Goal: Task Accomplishment & Management: Manage account settings

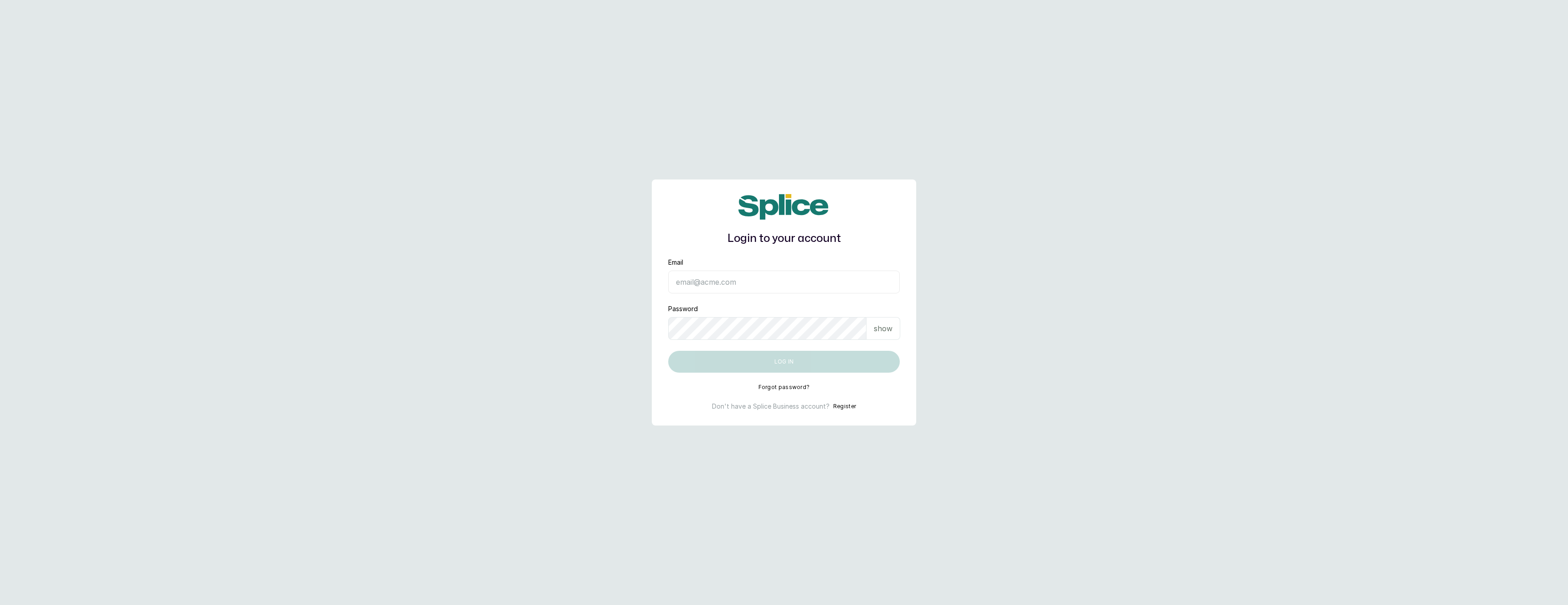
click at [691, 276] on input "Email" at bounding box center [784, 282] width 232 height 23
type input "layo@withsplice.com"
click at [757, 363] on button "Log in" at bounding box center [784, 361] width 232 height 22
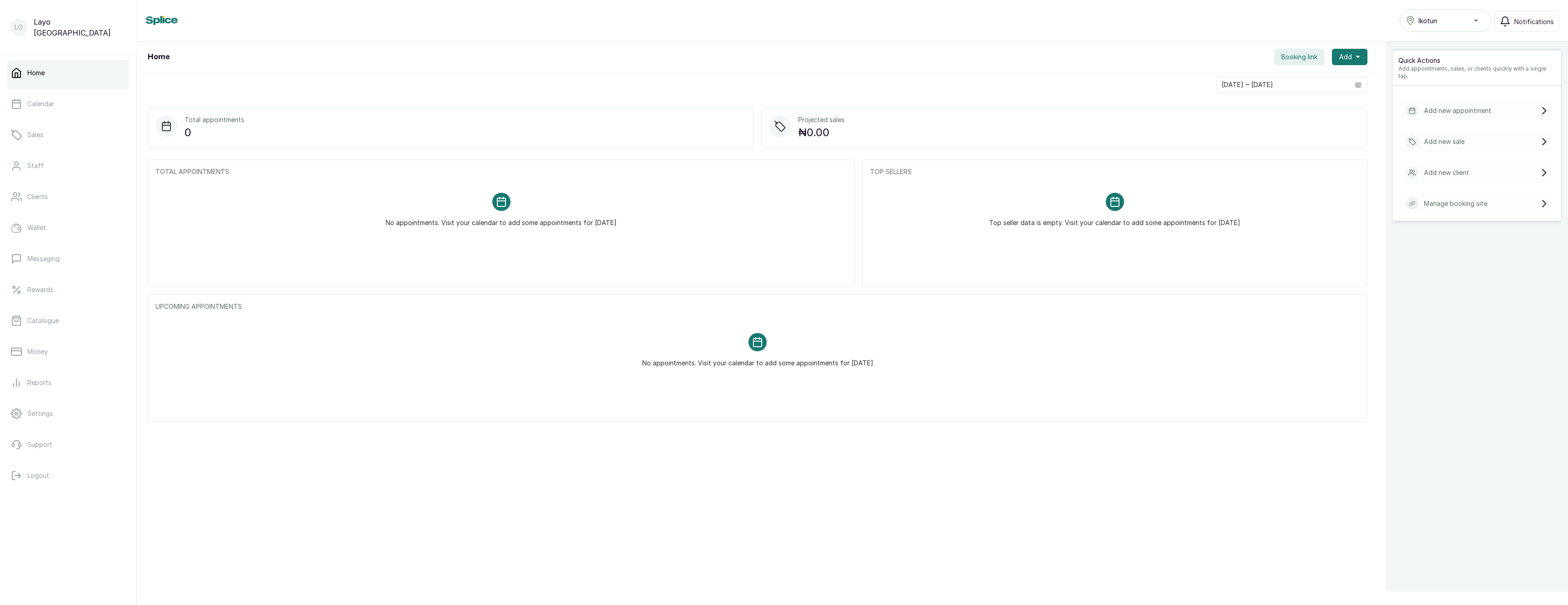
scroll to position [55, 0]
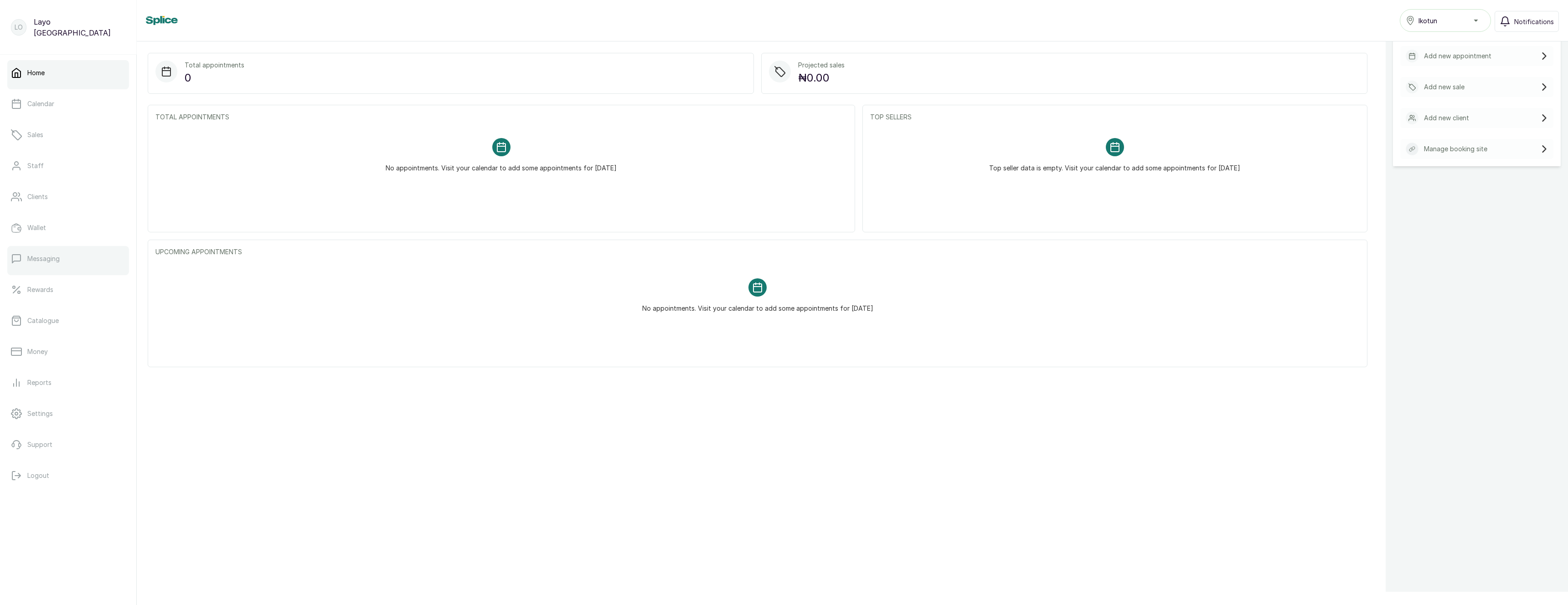
click at [49, 263] on p "Messaging" at bounding box center [43, 259] width 32 height 9
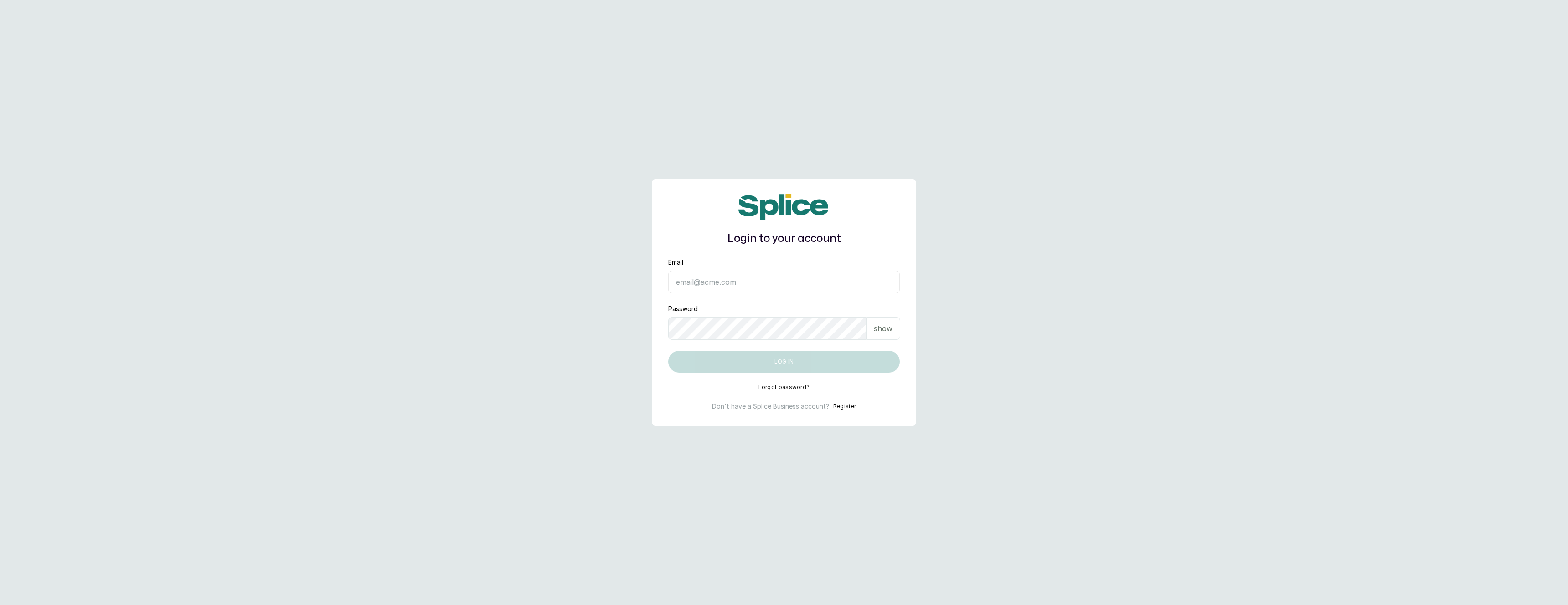
click at [688, 284] on input "Email" at bounding box center [784, 282] width 232 height 23
type input "layo@withsplice.com"
click at [732, 350] on form "Email layo@withsplice.com Password show Log in" at bounding box center [784, 315] width 232 height 115
click at [734, 355] on button "Log in" at bounding box center [784, 361] width 232 height 22
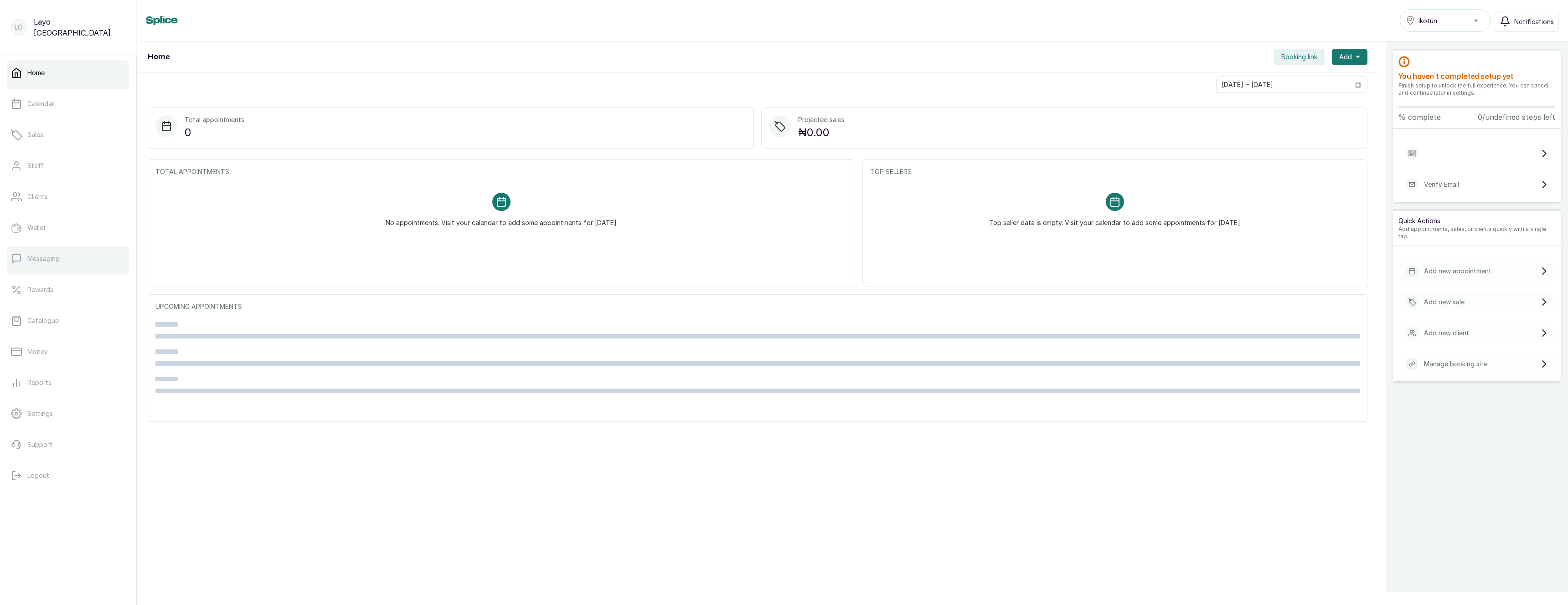
click at [74, 259] on link "Messaging" at bounding box center [69, 259] width 122 height 26
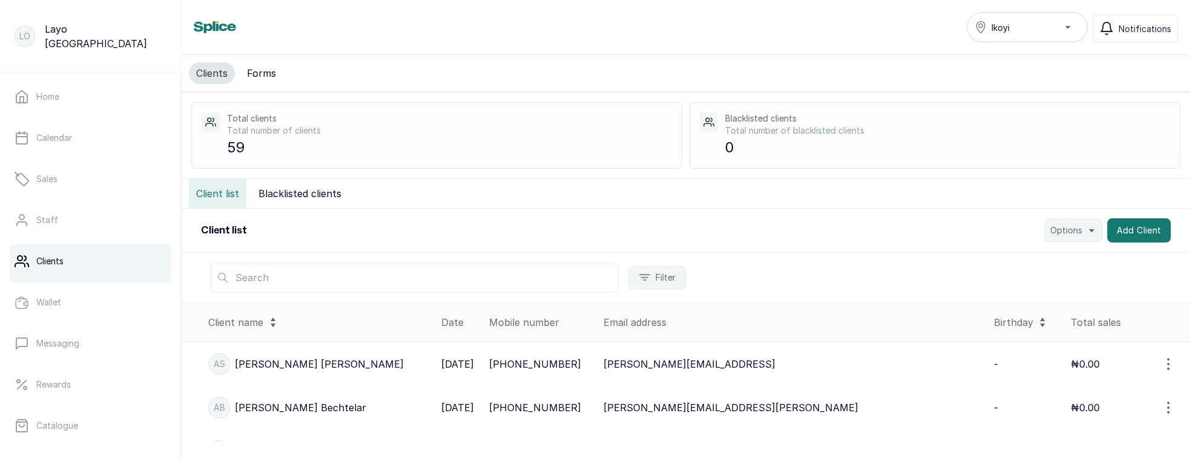
click at [1024, 21] on div "Ikoyi" at bounding box center [1027, 27] width 105 height 15
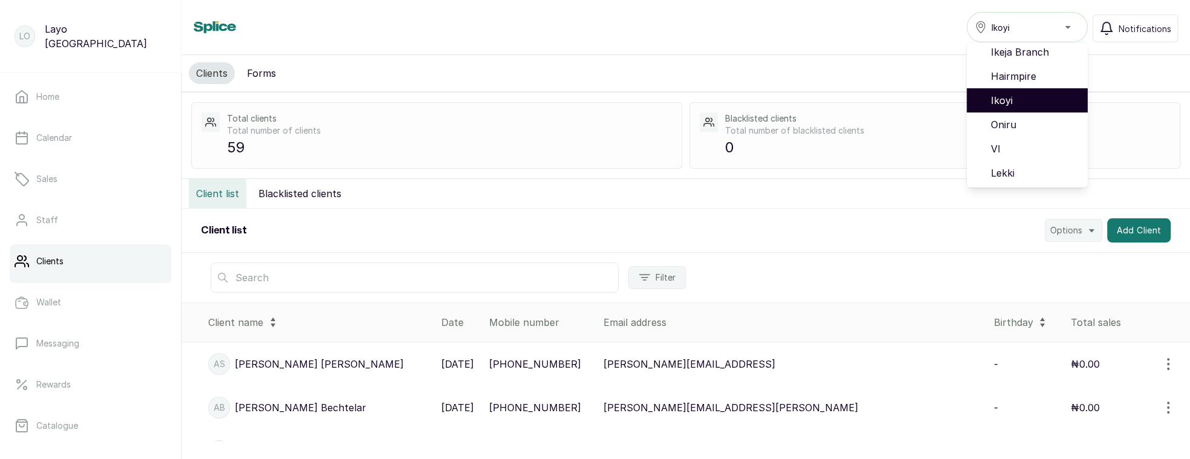
click at [1036, 108] on li "Ikoyi" at bounding box center [1027, 100] width 121 height 24
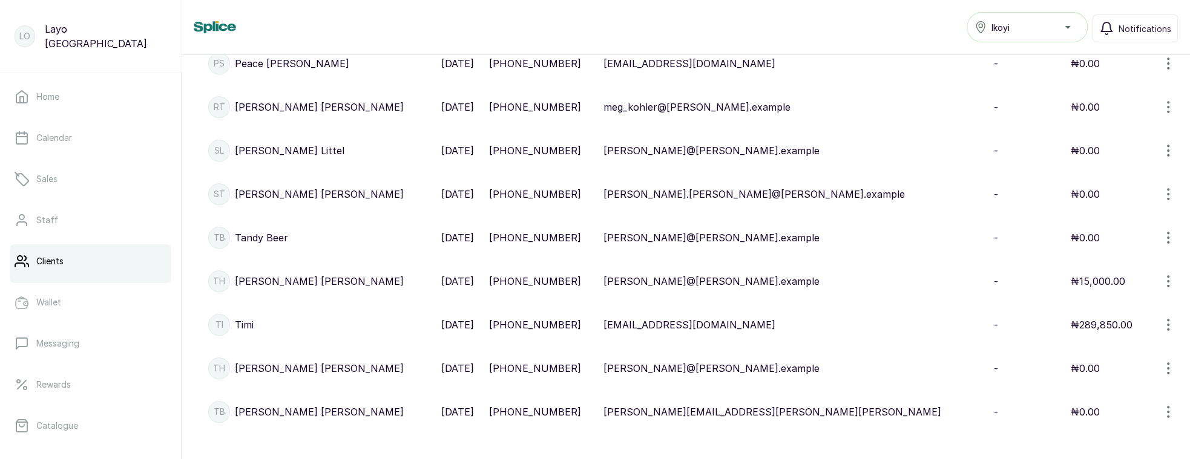
scroll to position [955, 0]
click at [249, 320] on p "Timi" at bounding box center [244, 324] width 19 height 15
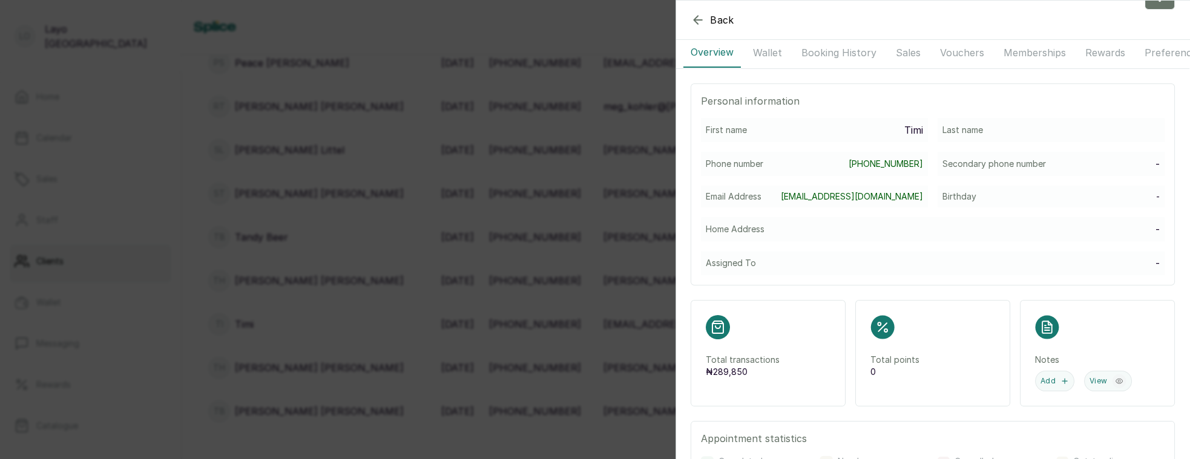
scroll to position [109, 0]
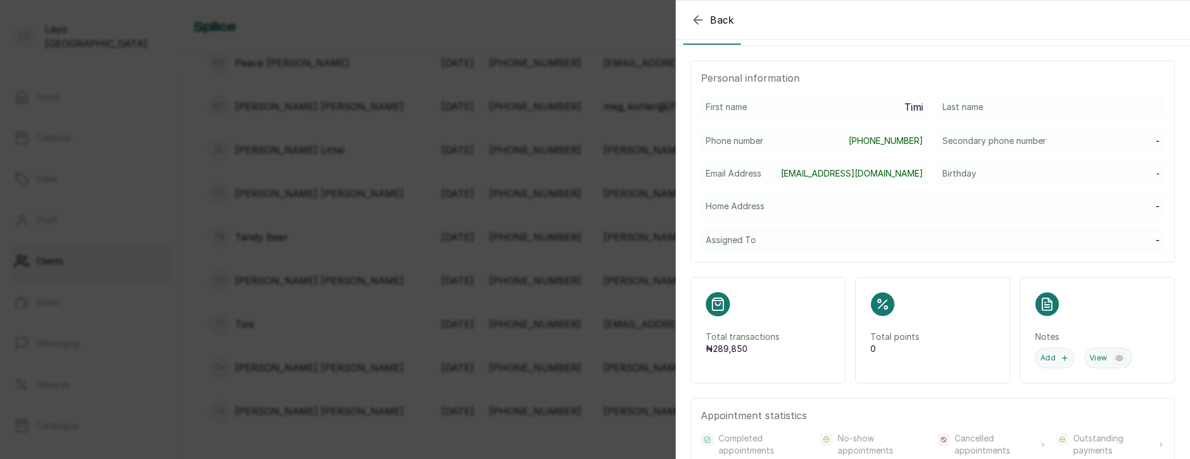
click at [507, 248] on div "Back Timi Ti Timi timilehinshoberu5@gmail.com Overview Wallet Booking History S…" at bounding box center [595, 229] width 1190 height 459
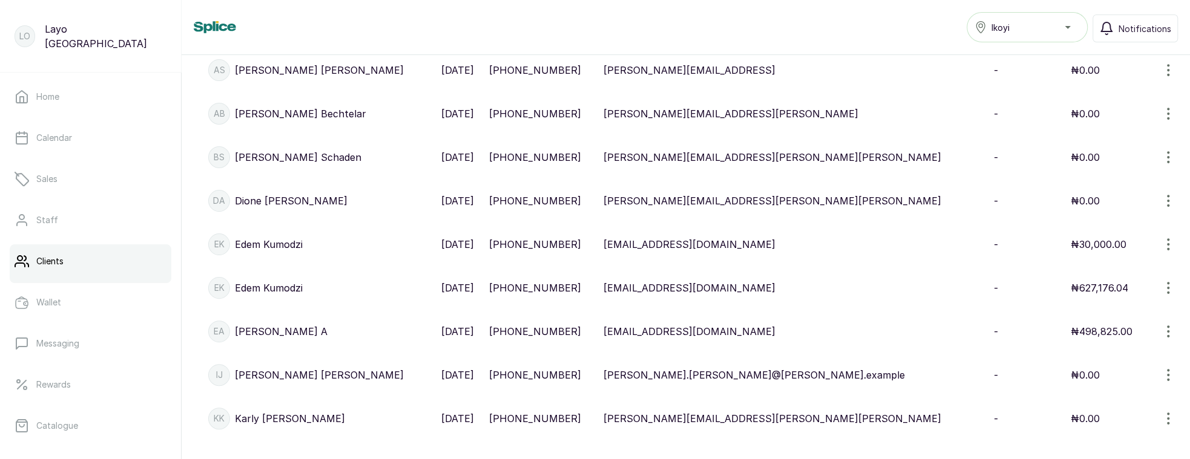
scroll to position [0, 0]
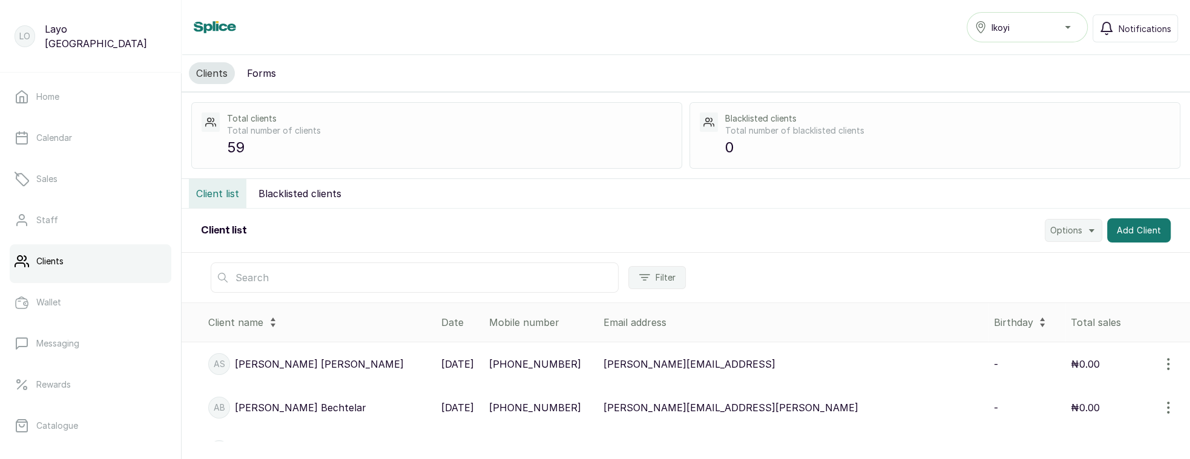
click at [284, 271] on input "text" at bounding box center [415, 278] width 408 height 30
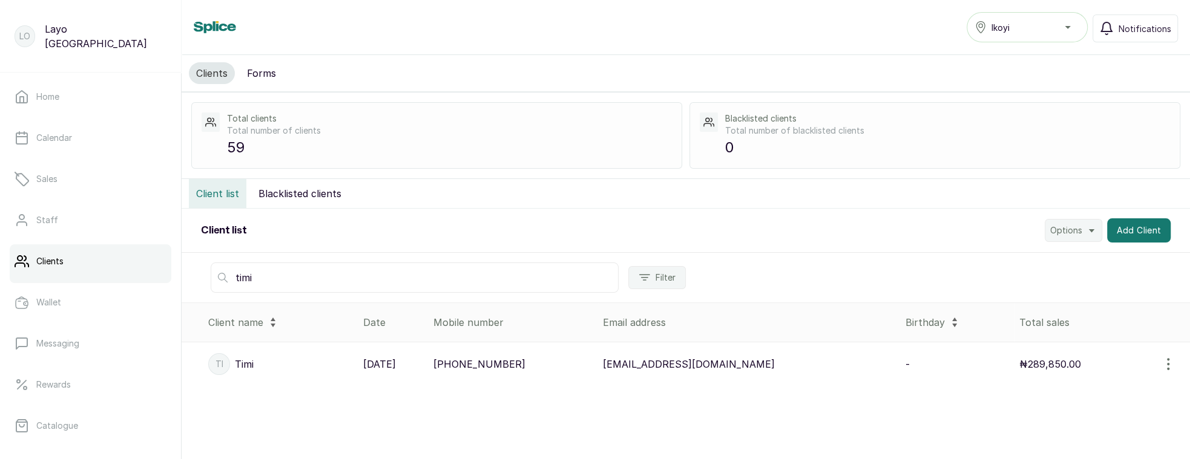
type input "timi"
click at [505, 358] on p "+2347017036881" at bounding box center [479, 364] width 92 height 15
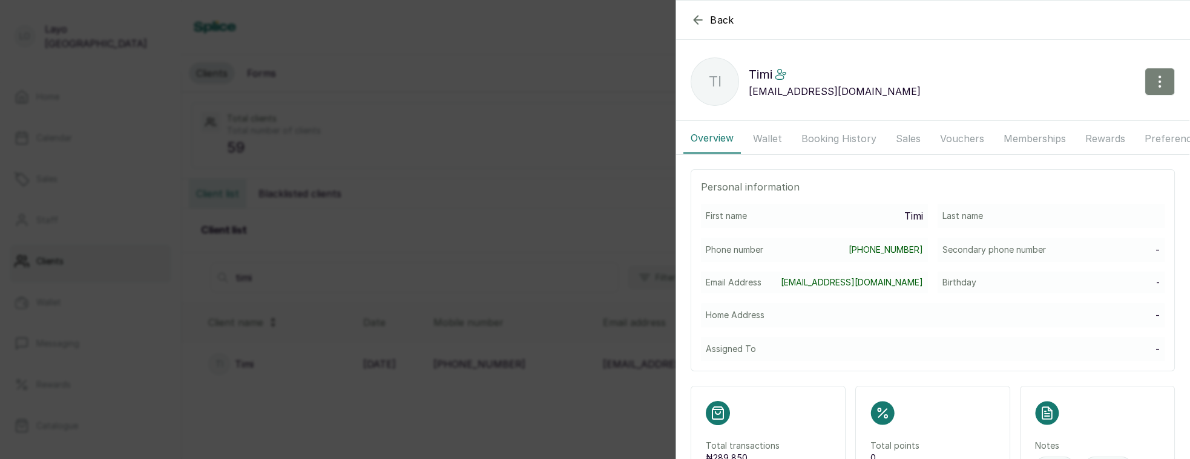
click at [1162, 78] on icon "button" at bounding box center [1160, 81] width 15 height 15
click at [1135, 114] on span "Edit" at bounding box center [1107, 117] width 116 height 15
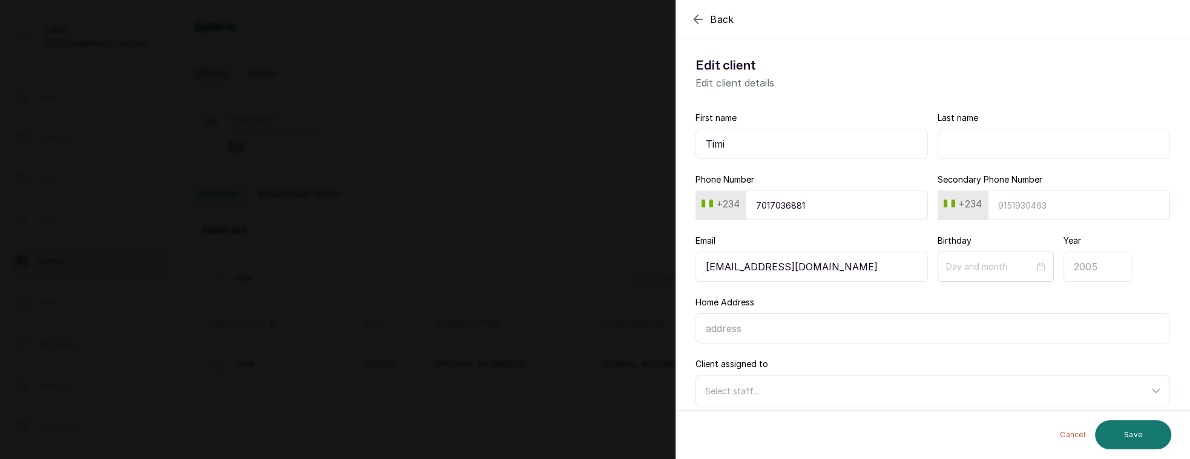
scroll to position [48, 0]
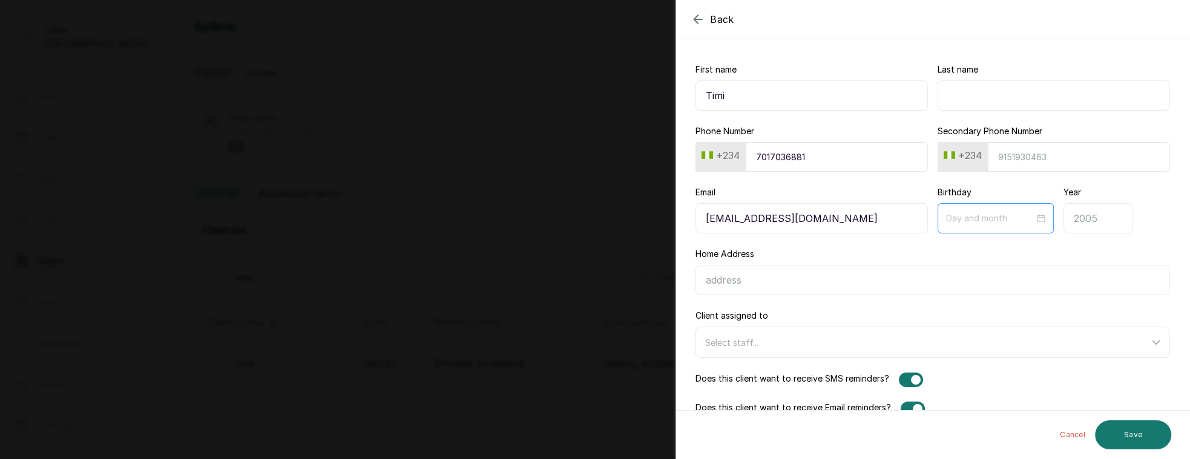
click at [1011, 225] on div at bounding box center [996, 218] width 116 height 30
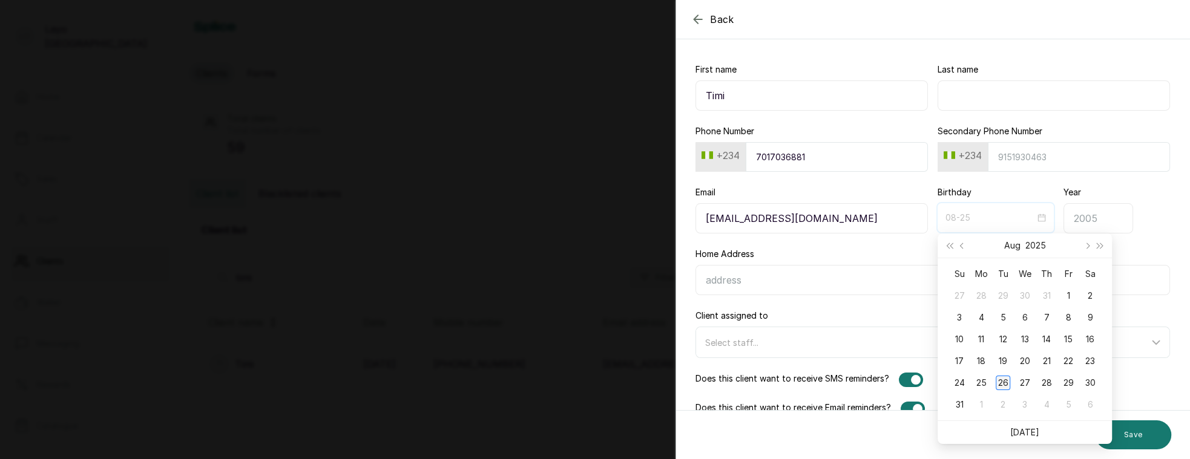
type input "08-26"
click at [1000, 383] on div "26" at bounding box center [1003, 383] width 15 height 15
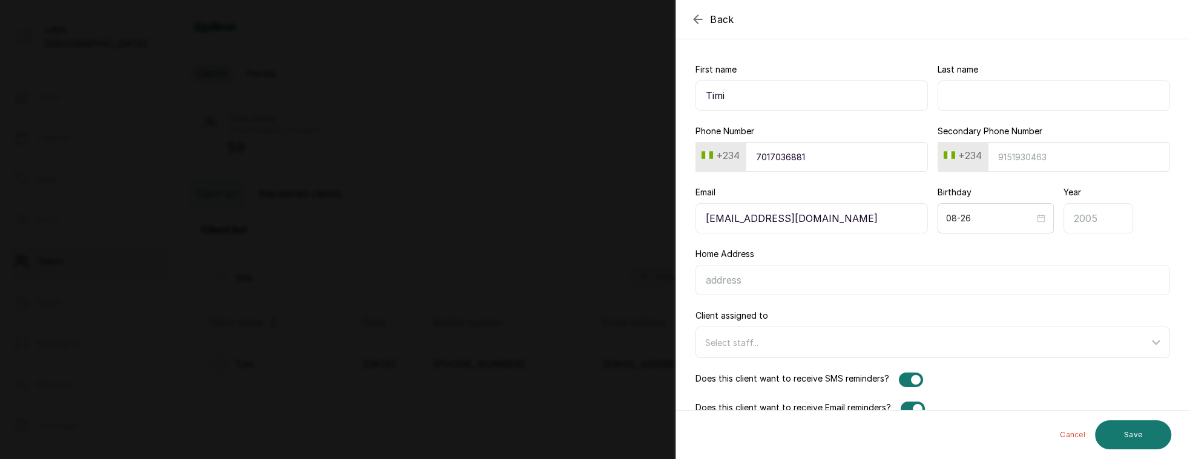
click at [1085, 209] on input "Year" at bounding box center [1099, 218] width 70 height 30
click at [1169, 209] on div "Birthday 08-26 Year" at bounding box center [1054, 209] width 232 height 47
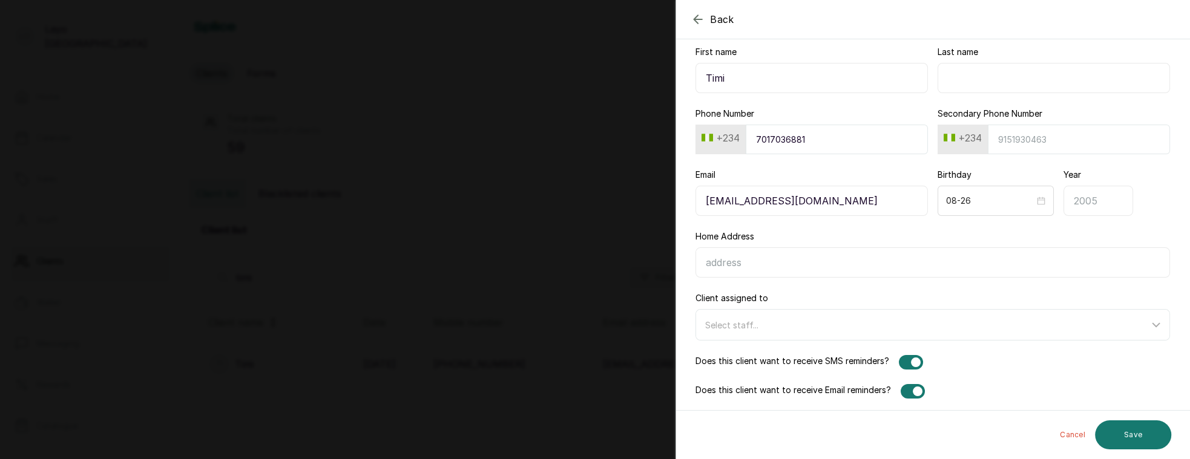
scroll to position [62, 0]
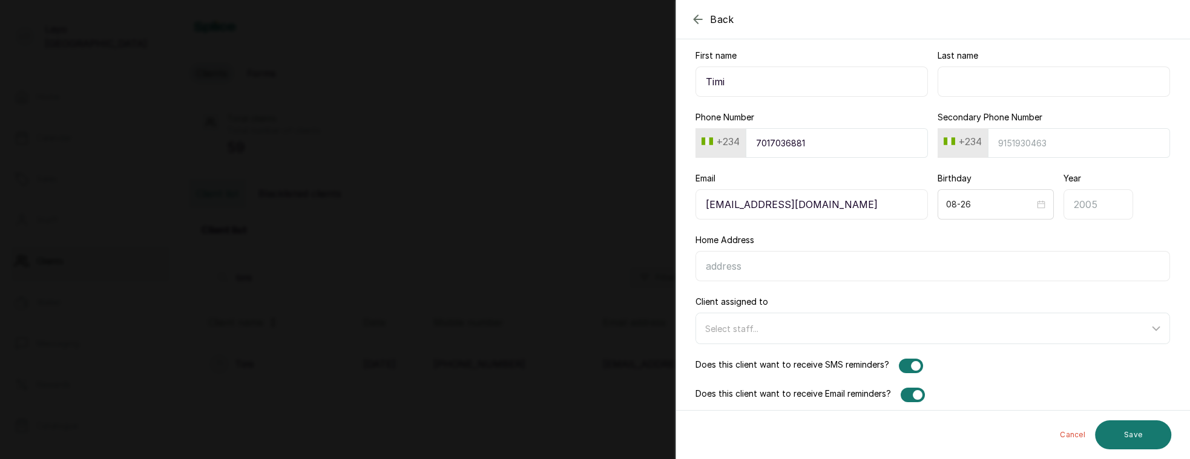
click at [1102, 206] on input "Year" at bounding box center [1099, 204] width 70 height 30
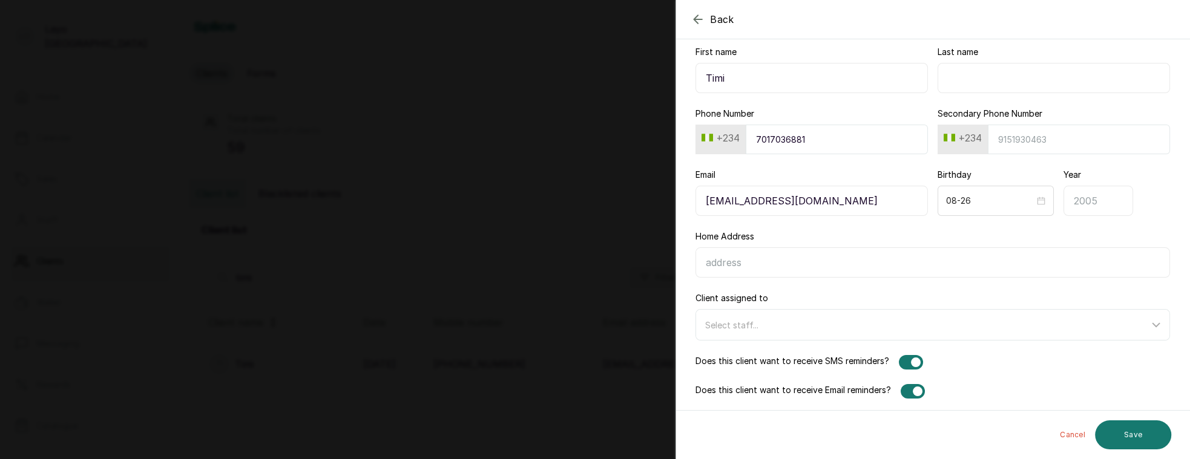
scroll to position [7, 0]
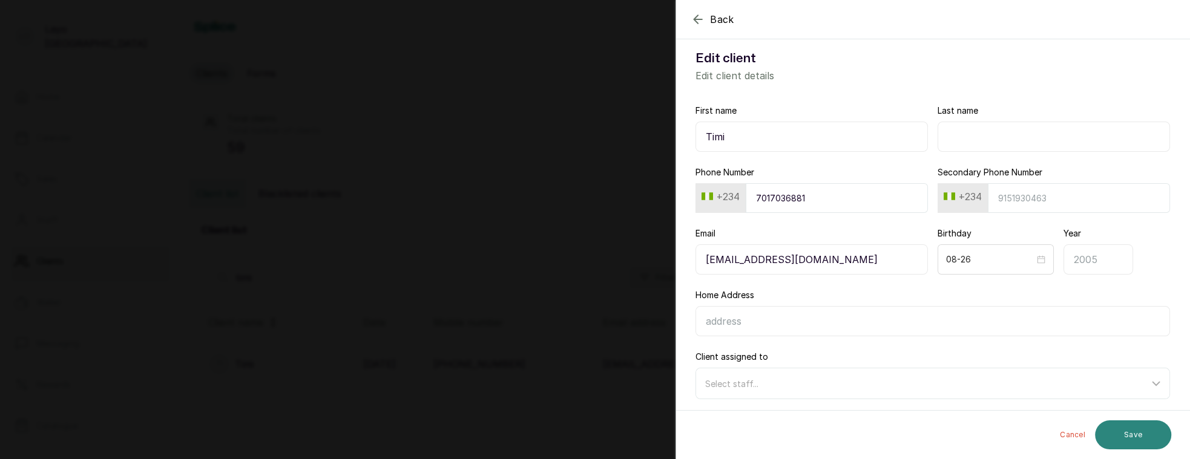
click at [1140, 435] on button "Save" at bounding box center [1133, 435] width 76 height 29
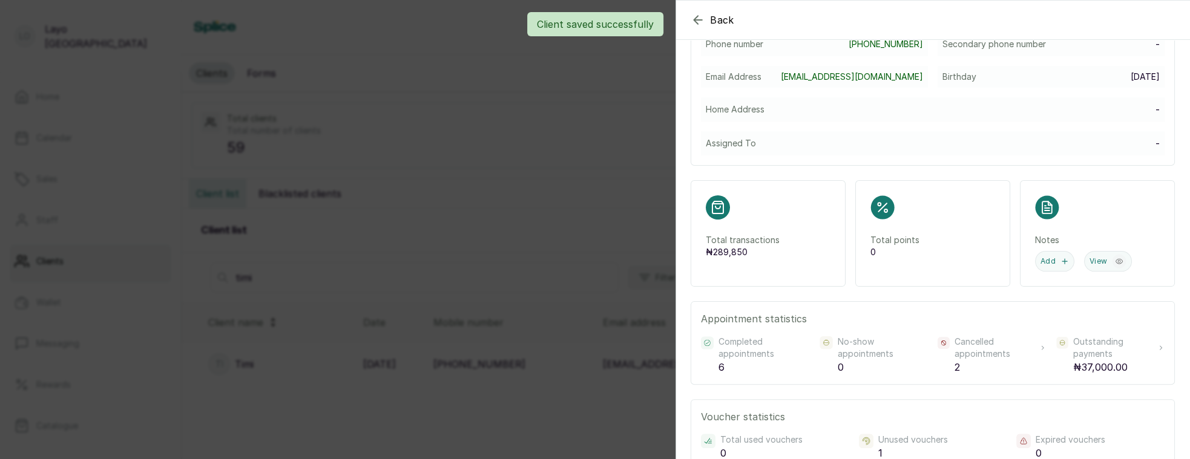
scroll to position [137, 0]
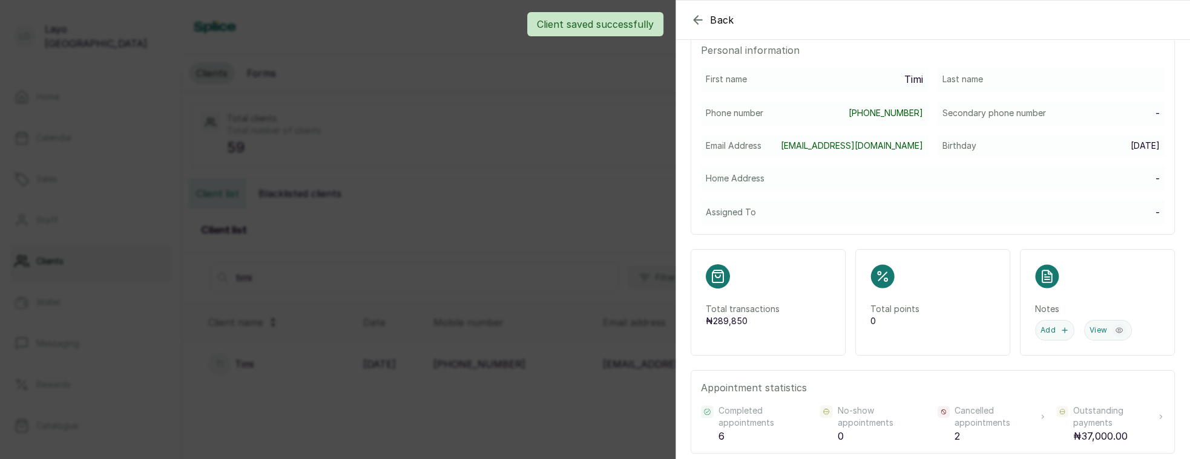
click at [530, 209] on div "Back Timi Ti Timi timilehinshoberu5@gmail.com Overview Wallet Booking History S…" at bounding box center [595, 229] width 1190 height 459
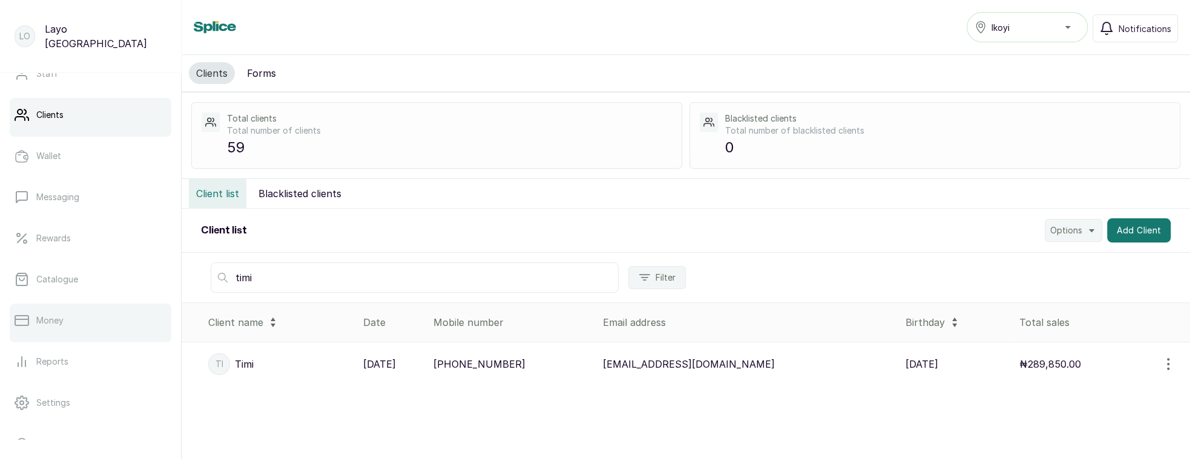
scroll to position [216, 0]
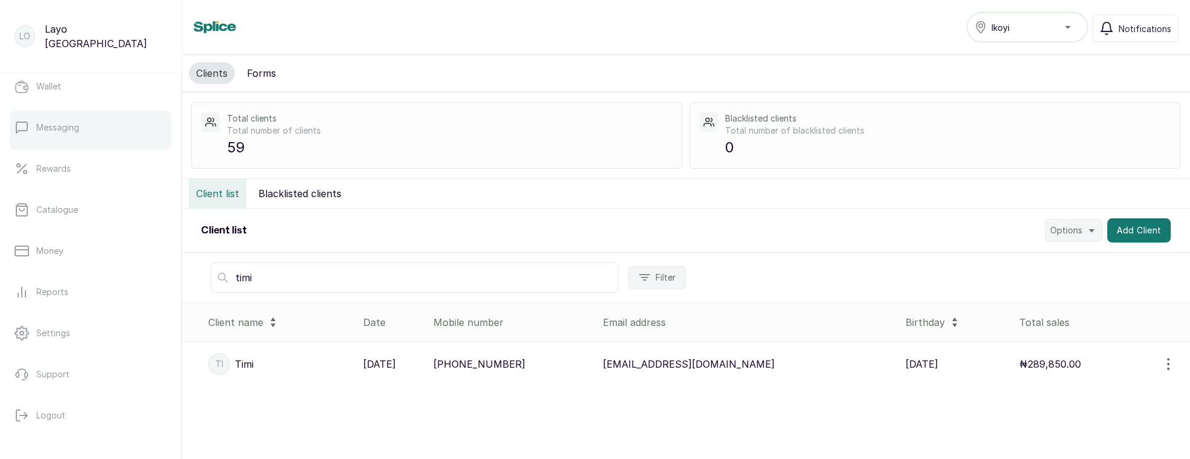
click at [68, 130] on p "Messaging" at bounding box center [57, 128] width 43 height 12
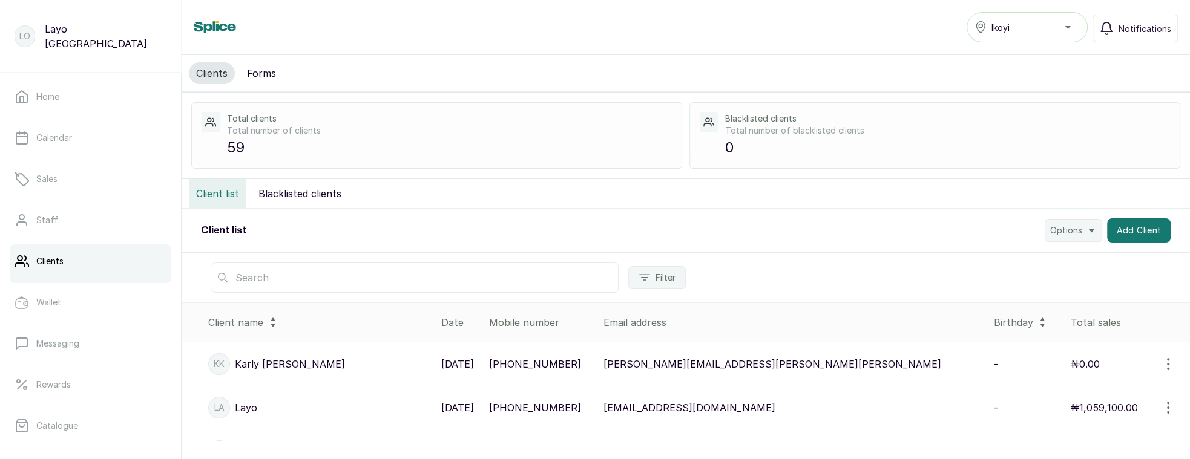
click at [280, 281] on input "text" at bounding box center [415, 278] width 408 height 30
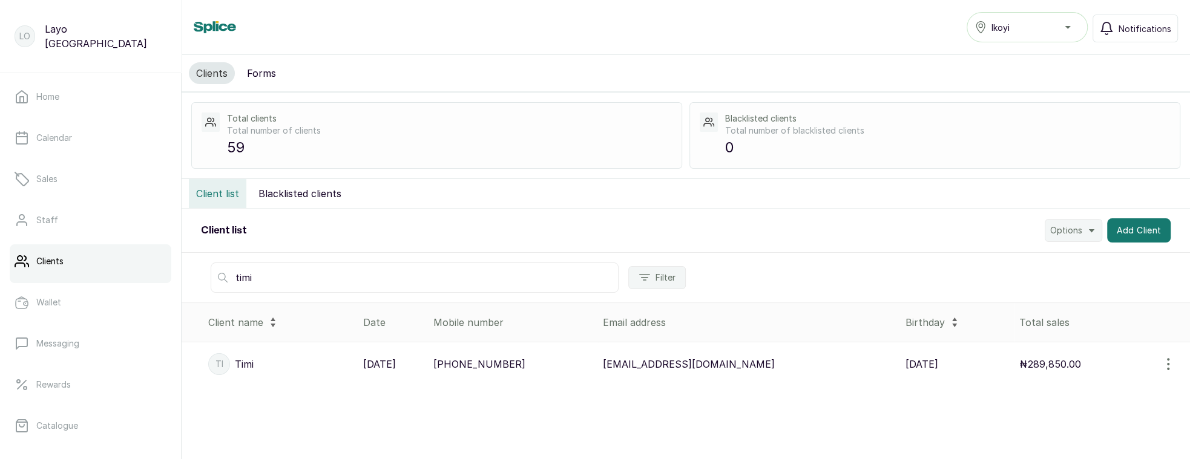
type input "timi"
click at [415, 377] on td "24 Jan, 2025" at bounding box center [393, 365] width 71 height 44
click at [424, 364] on div "24 Jan, 2025" at bounding box center [393, 364] width 61 height 15
click at [525, 361] on p "+2347017036881" at bounding box center [479, 364] width 92 height 15
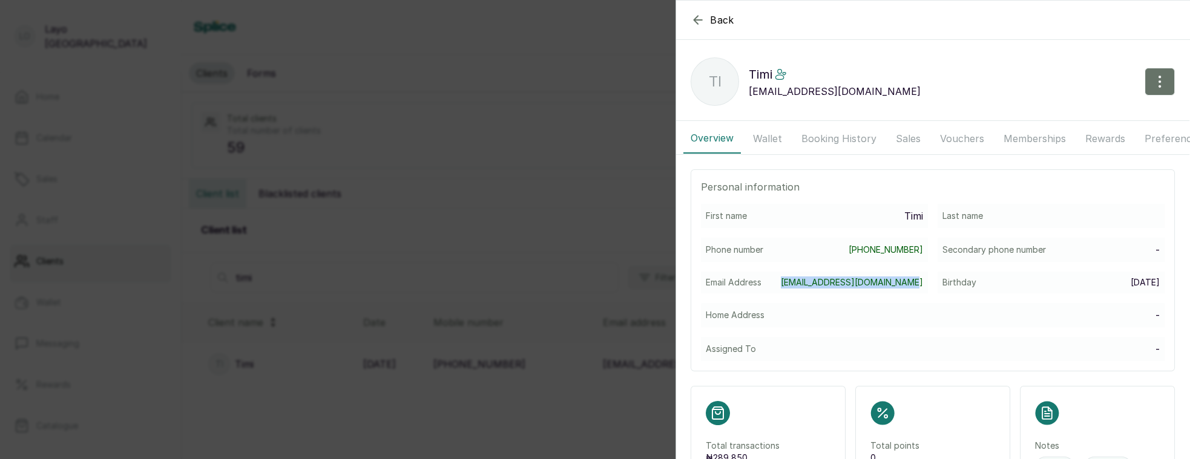
drag, startPoint x: 791, startPoint y: 281, endPoint x: 920, endPoint y: 281, distance: 129.0
click at [922, 281] on div "Email Address timilehinshoberu5@gmail.com" at bounding box center [814, 283] width 227 height 22
copy link "timilehinshoberu5@gmail.com"
click at [1147, 132] on button "Messages" at bounding box center [1160, 139] width 60 height 30
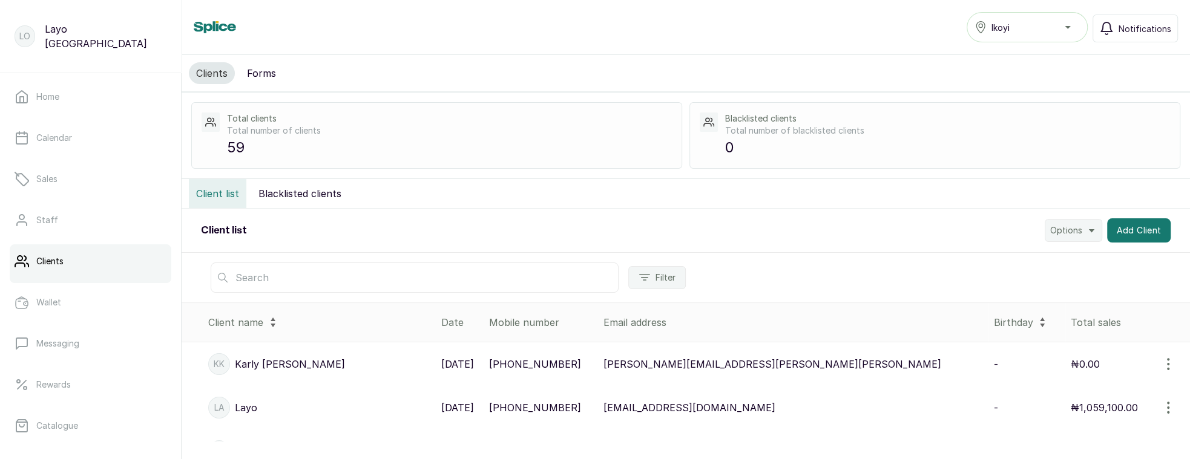
click at [323, 280] on input "text" at bounding box center [415, 278] width 408 height 30
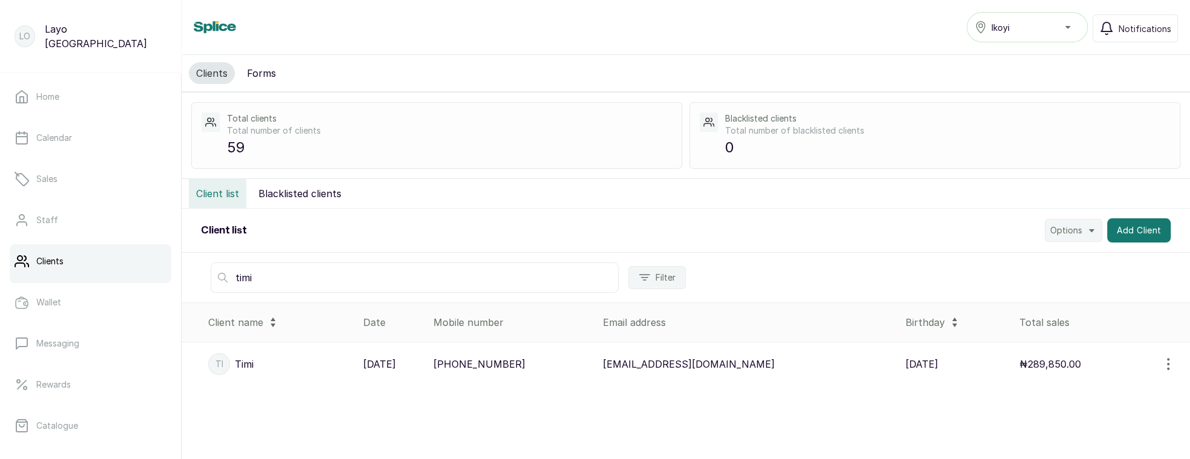
type input "timi"
click at [518, 361] on p "[PHONE_NUMBER]" at bounding box center [479, 364] width 92 height 15
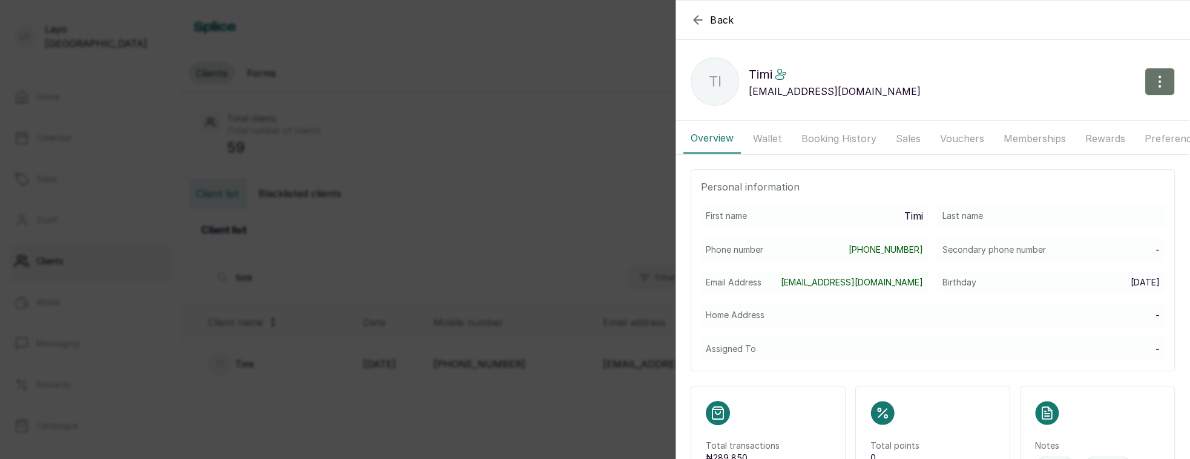
scroll to position [0, 188]
click at [1135, 137] on button "Messages" at bounding box center [1160, 139] width 60 height 30
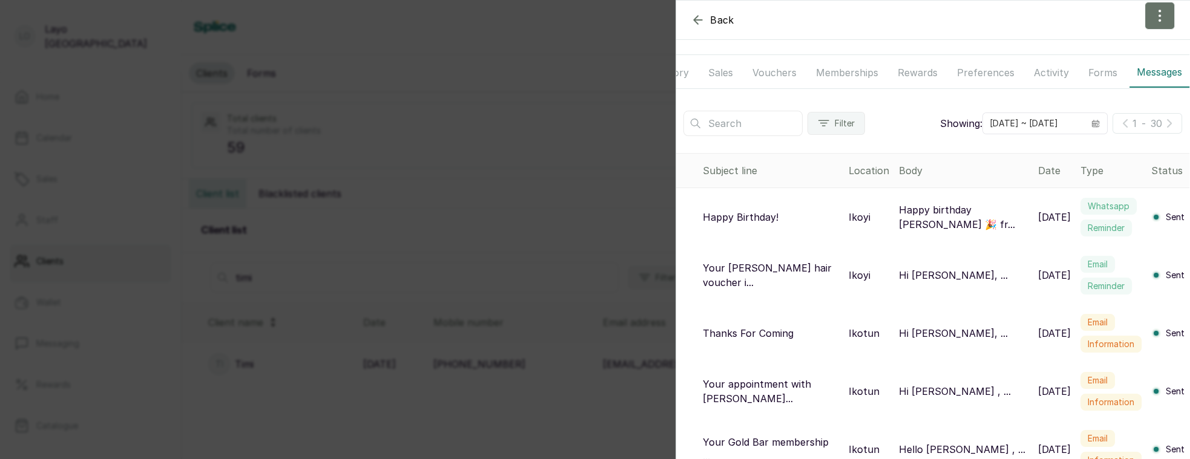
scroll to position [67, 0]
click at [570, 31] on div "Back Timi Ti Timi timilehinshoberu5@gmail.com Overview Wallet Booking History S…" at bounding box center [595, 229] width 1190 height 459
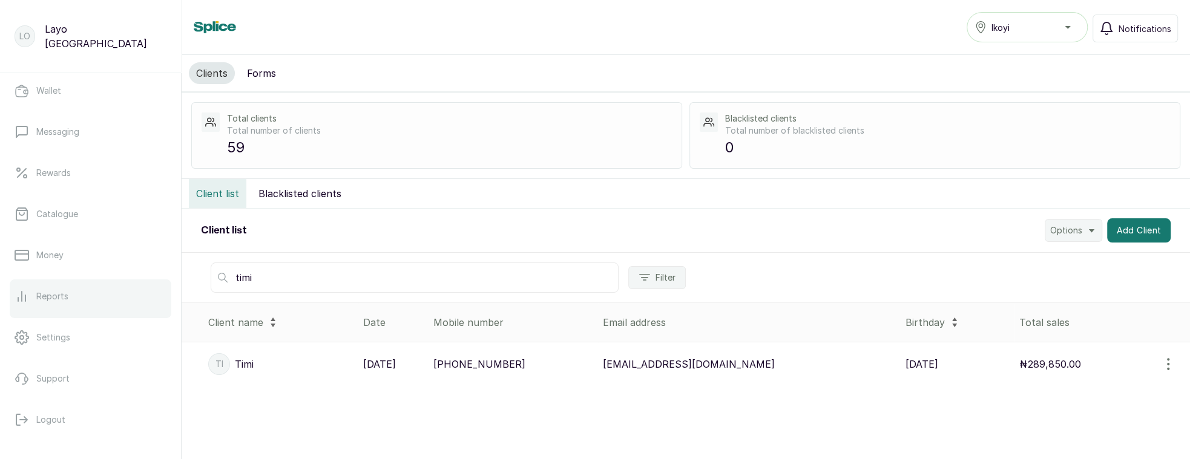
scroll to position [216, 0]
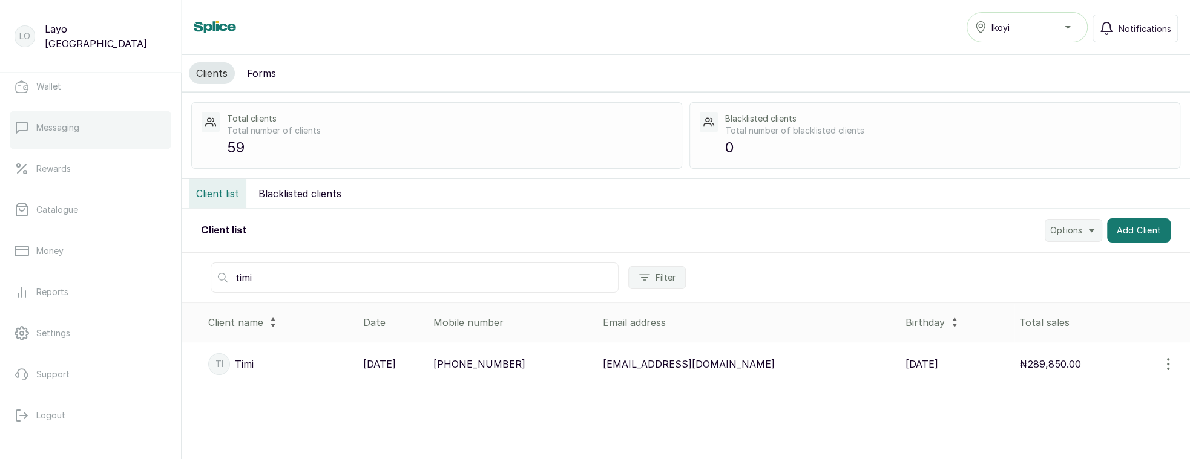
click at [74, 127] on p "Messaging" at bounding box center [57, 128] width 43 height 12
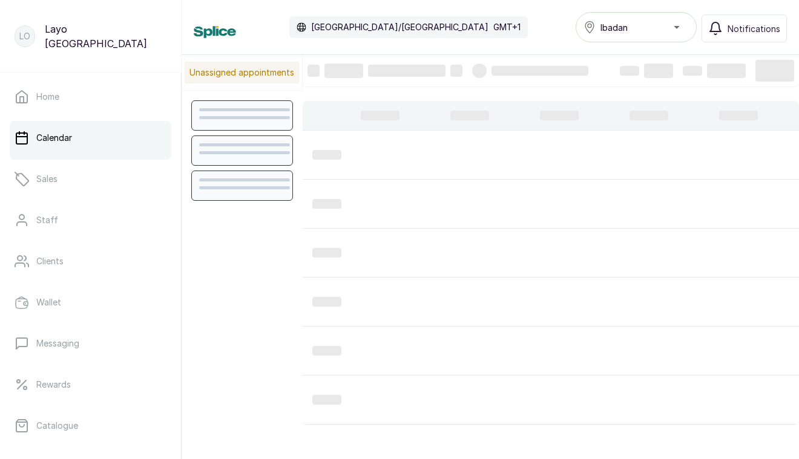
scroll to position [408, 0]
click at [616, 25] on span "Ibadan" at bounding box center [614, 27] width 27 height 13
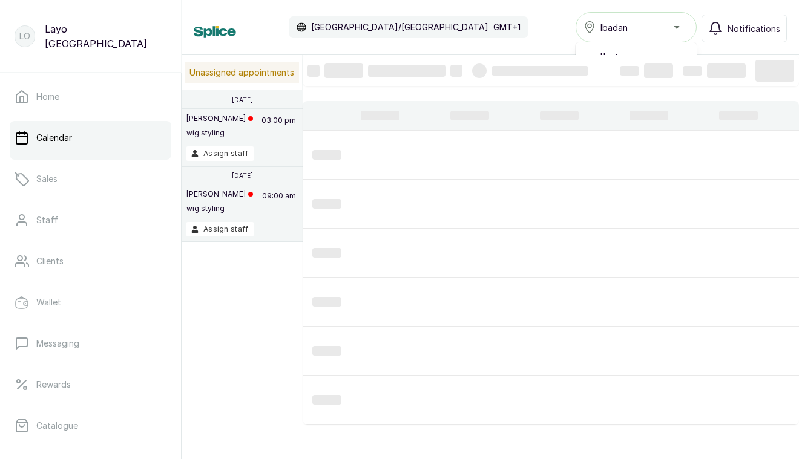
click at [535, 33] on div "Calendar [GEOGRAPHIC_DATA]/[GEOGRAPHIC_DATA] GMT+1 Ibadan Ikotun Ibadan Ikeja B…" at bounding box center [490, 27] width 593 height 30
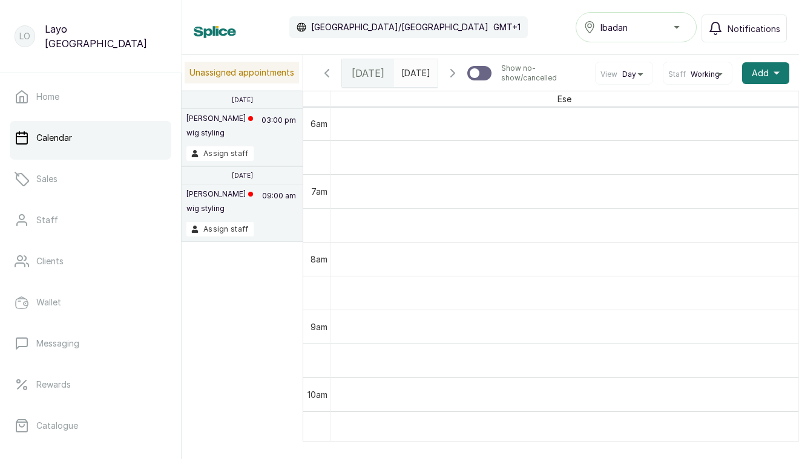
click at [624, 23] on span "Ibadan" at bounding box center [614, 27] width 27 height 13
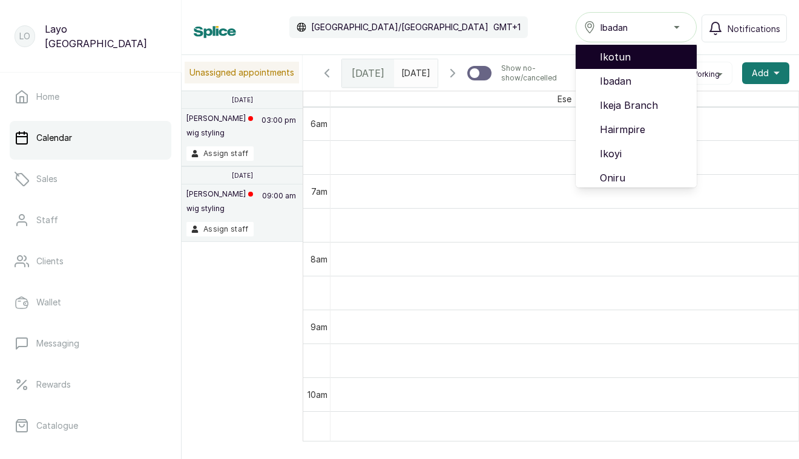
click at [607, 50] on span "Ikotun" at bounding box center [643, 57] width 87 height 15
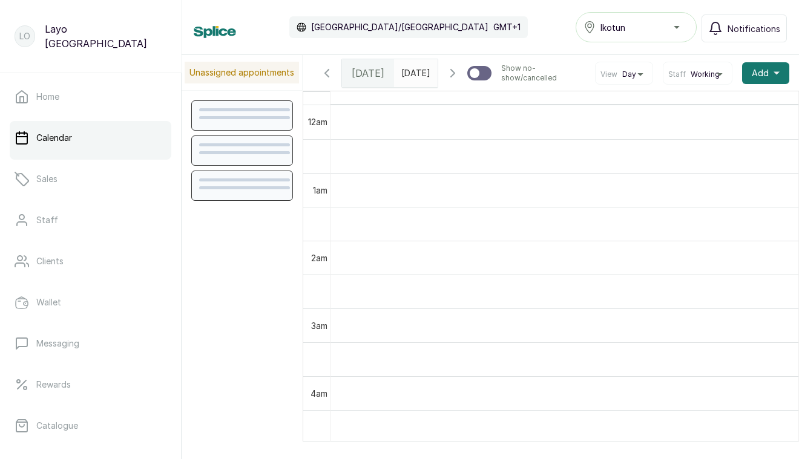
scroll to position [408, 0]
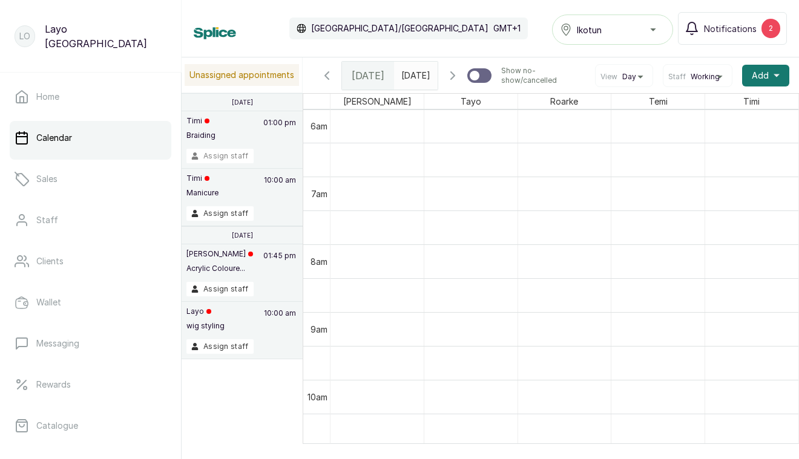
click at [207, 154] on button "Assign staff" at bounding box center [219, 156] width 67 height 15
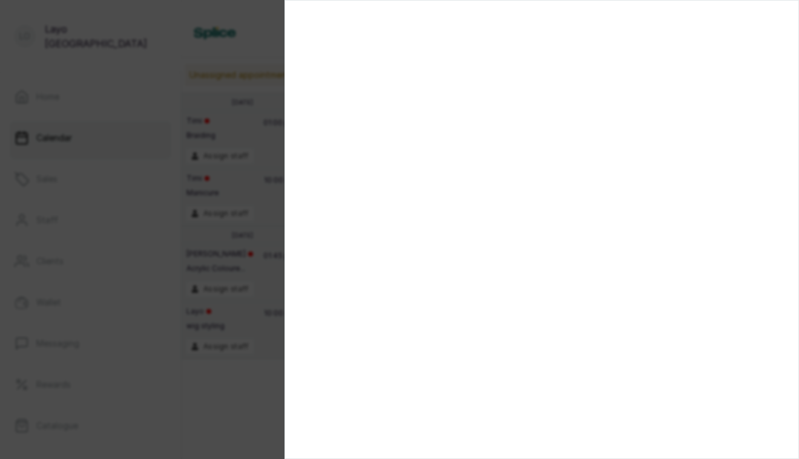
click at [219, 222] on div at bounding box center [399, 229] width 799 height 459
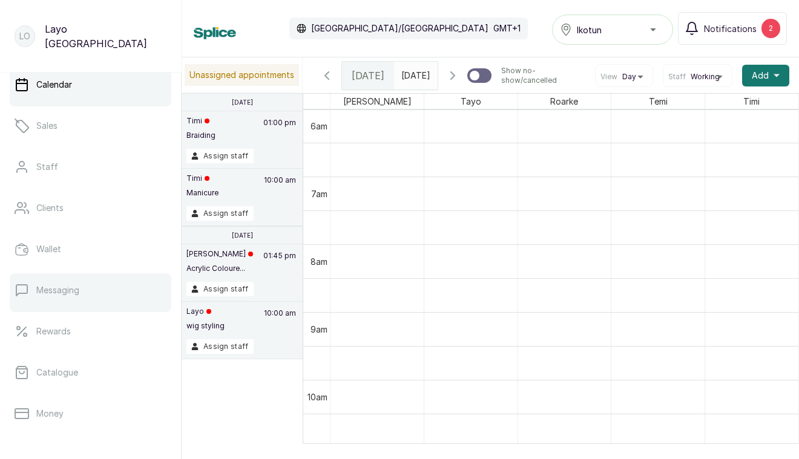
scroll to position [41, 0]
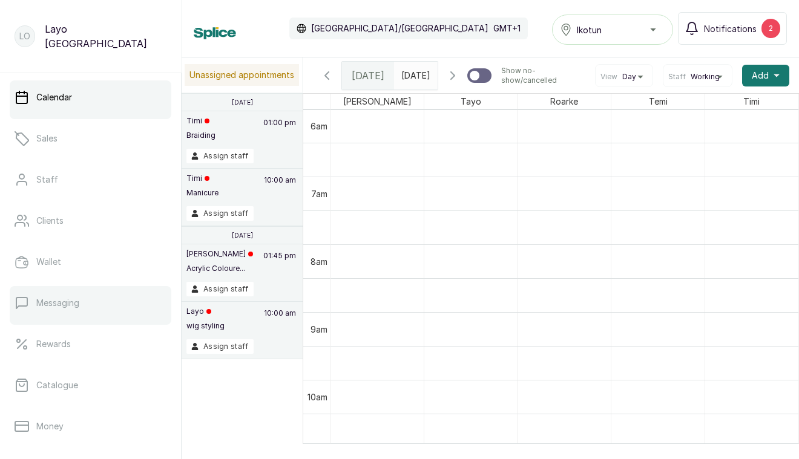
click at [93, 312] on link "Messaging" at bounding box center [91, 303] width 162 height 34
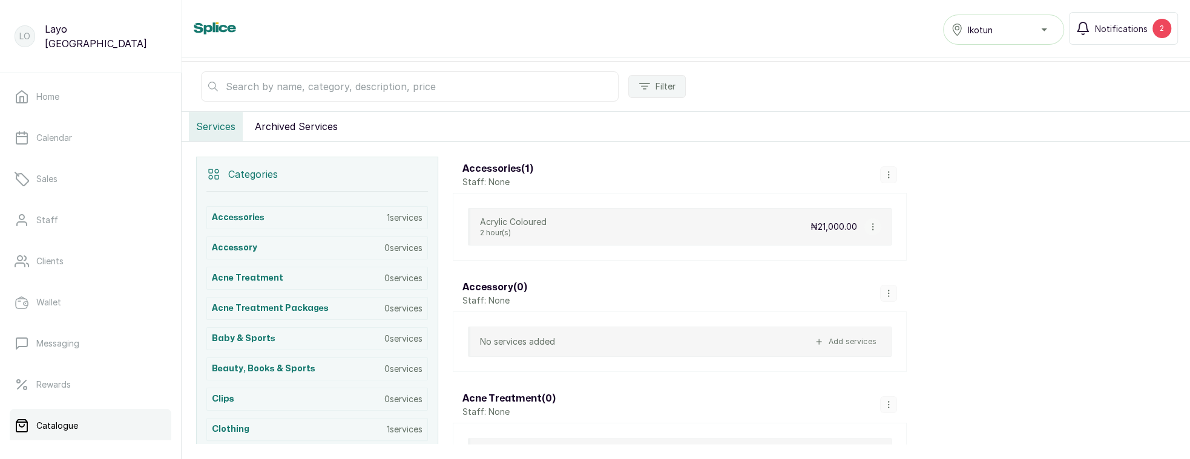
scroll to position [231, 0]
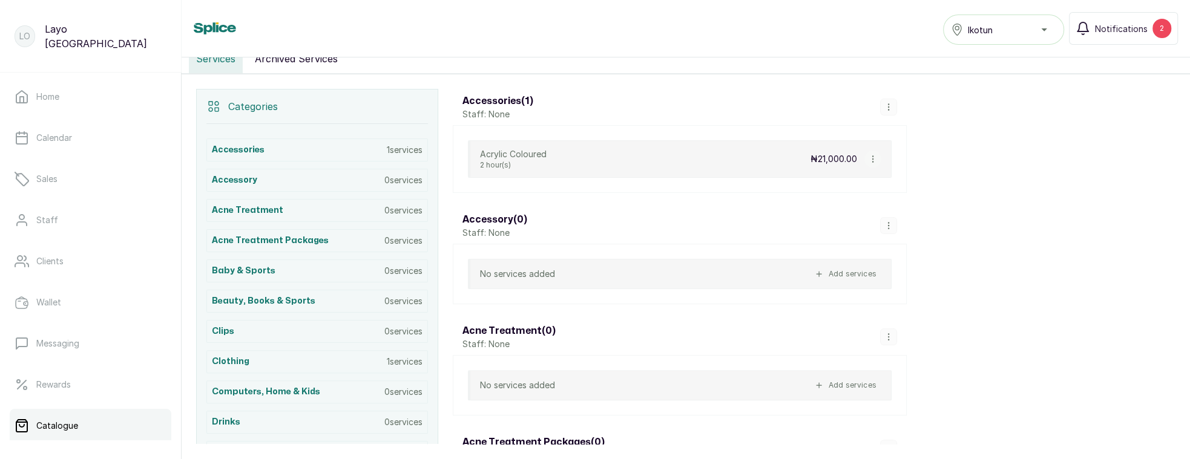
click at [876, 157] on icon "button" at bounding box center [873, 159] width 8 height 8
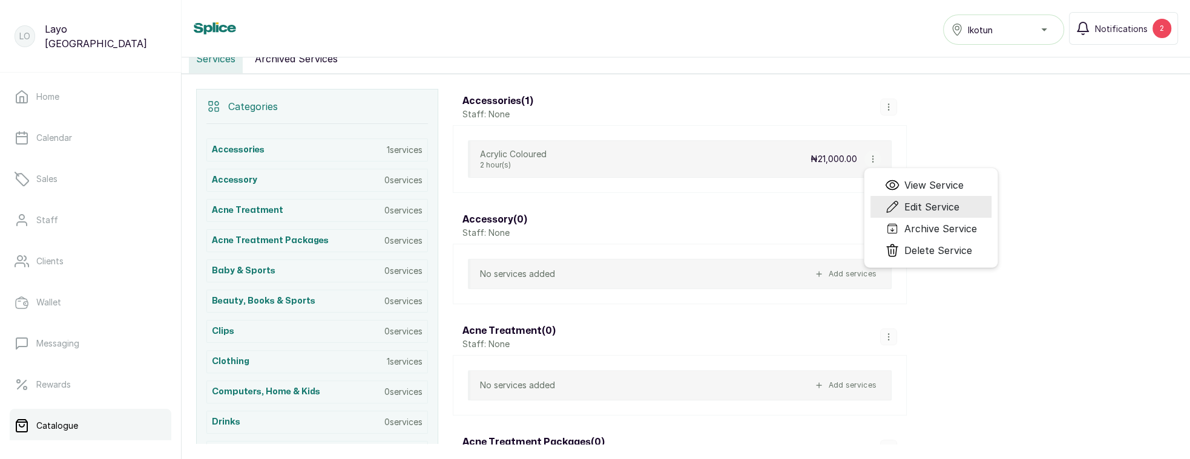
click at [934, 201] on span "Edit Service" at bounding box center [931, 207] width 55 height 15
select select "fixed"
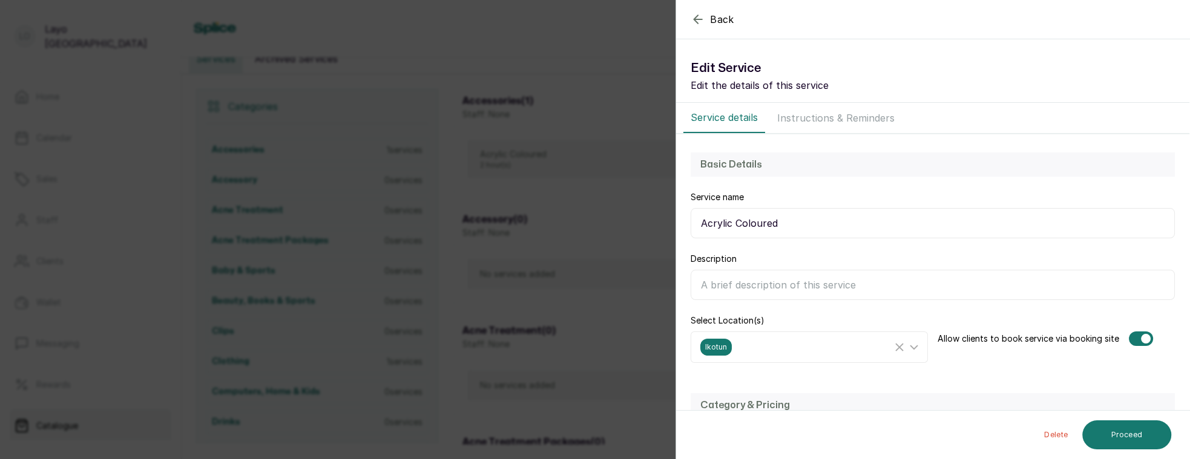
click at [804, 113] on button "Instructions & Reminders" at bounding box center [836, 118] width 132 height 30
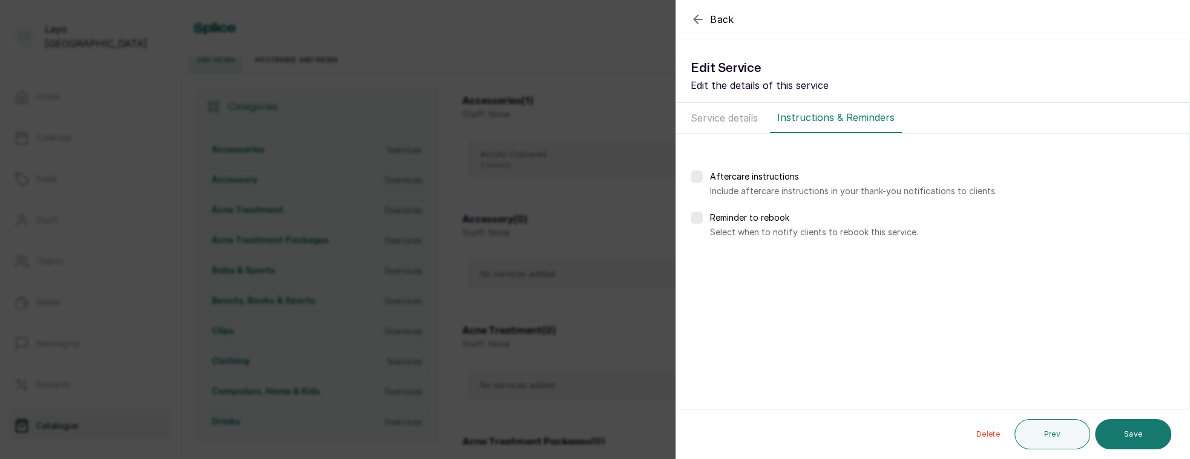
click at [732, 217] on p "Reminder to rebook" at bounding box center [942, 218] width 465 height 12
click at [700, 217] on label at bounding box center [697, 218] width 12 height 12
click at [719, 259] on div at bounding box center [726, 261] width 33 height 30
click at [725, 258] on input "text" at bounding box center [726, 261] width 13 height 15
type input "5"
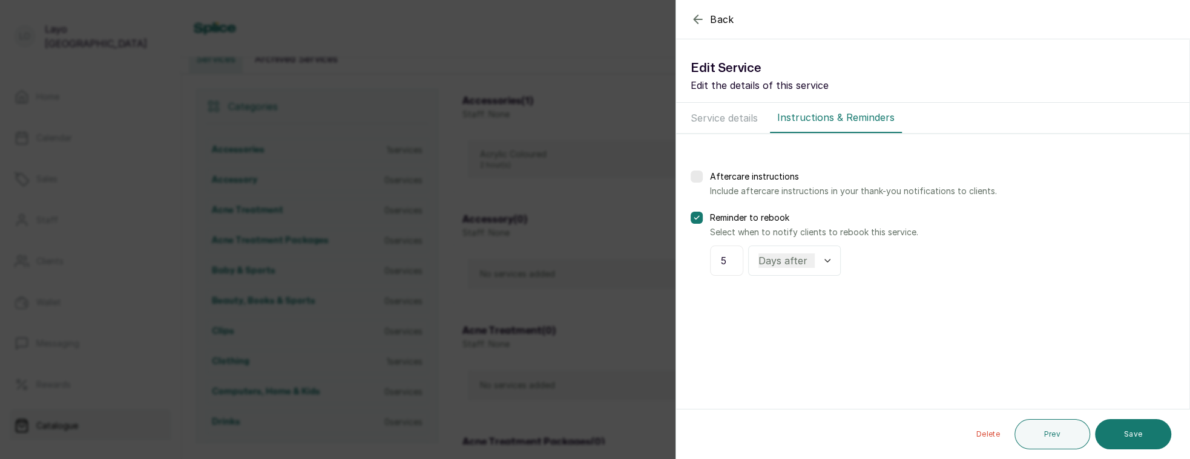
click at [779, 248] on div "Days after Weeks after" at bounding box center [794, 261] width 93 height 30
click at [646, 147] on div "Back Service Edit Service Edit the details of this service Service details Inst…" at bounding box center [595, 229] width 1190 height 459
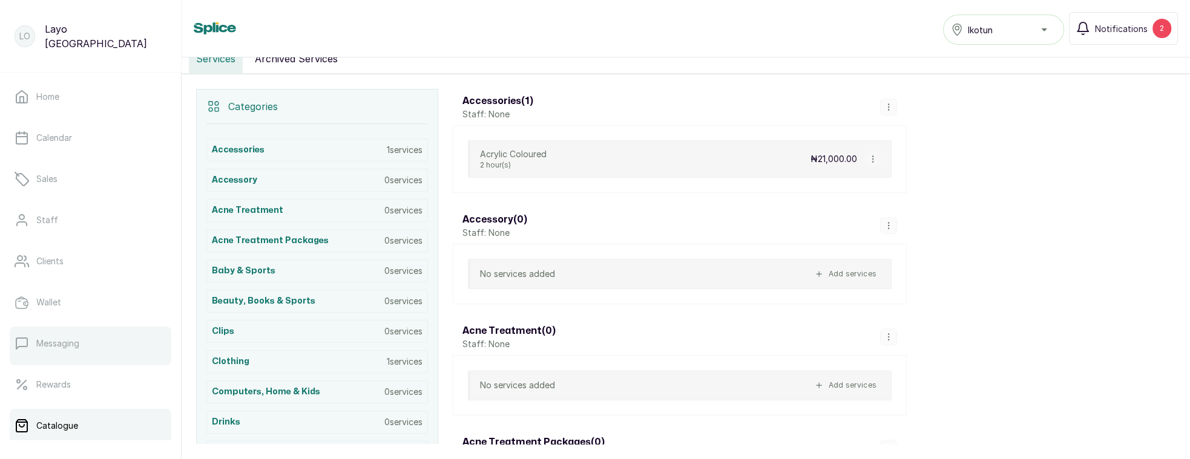
click at [127, 334] on link "Messaging" at bounding box center [91, 344] width 162 height 34
